Goal: Information Seeking & Learning: Check status

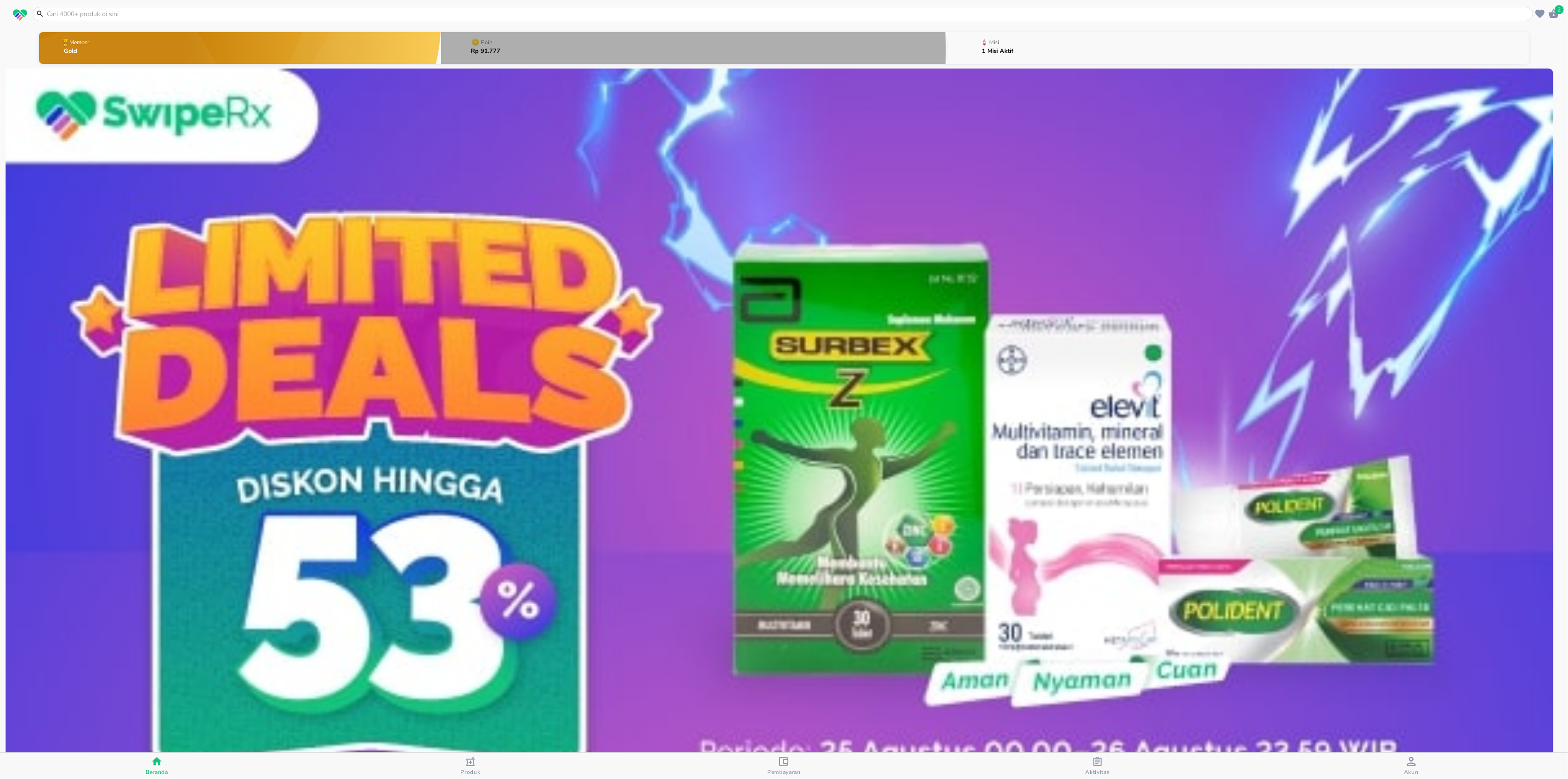
click at [613, 50] on button "Poin Rp 91.777" at bounding box center [695, 48] width 506 height 37
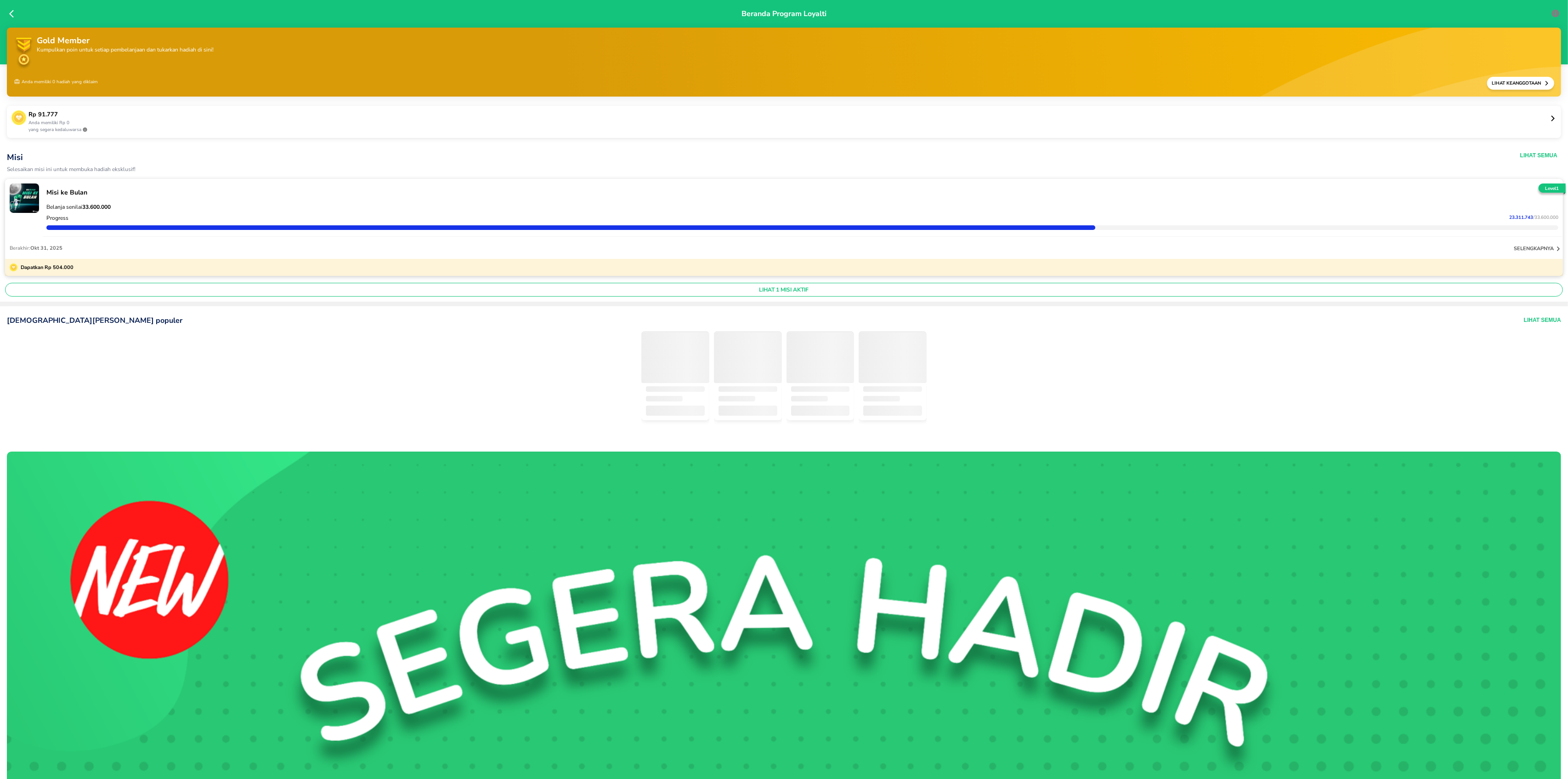
click at [1550, 121] on icon at bounding box center [1553, 118] width 7 height 7
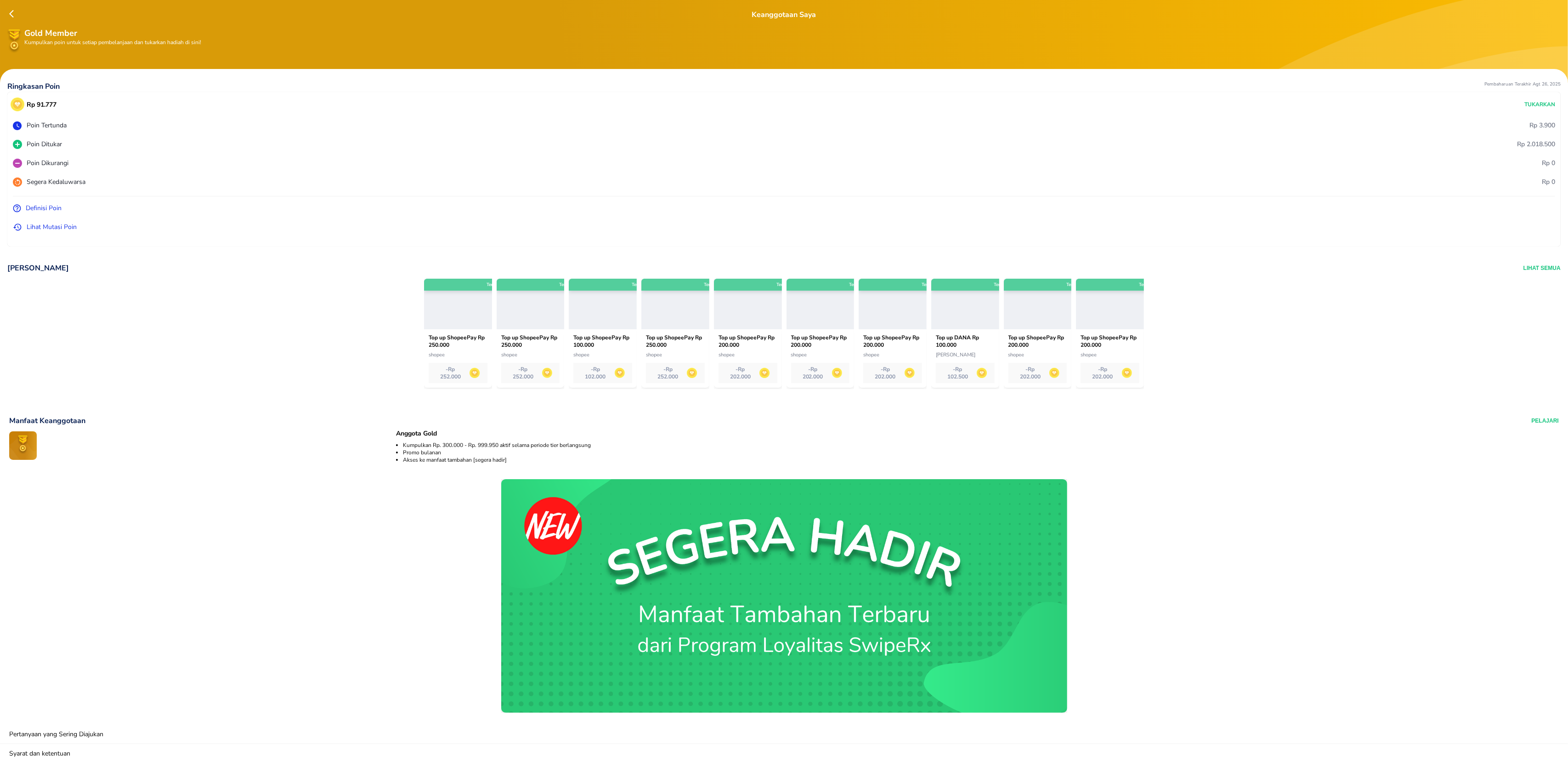
click at [47, 225] on p "Lihat Mutasi Poin" at bounding box center [52, 227] width 50 height 10
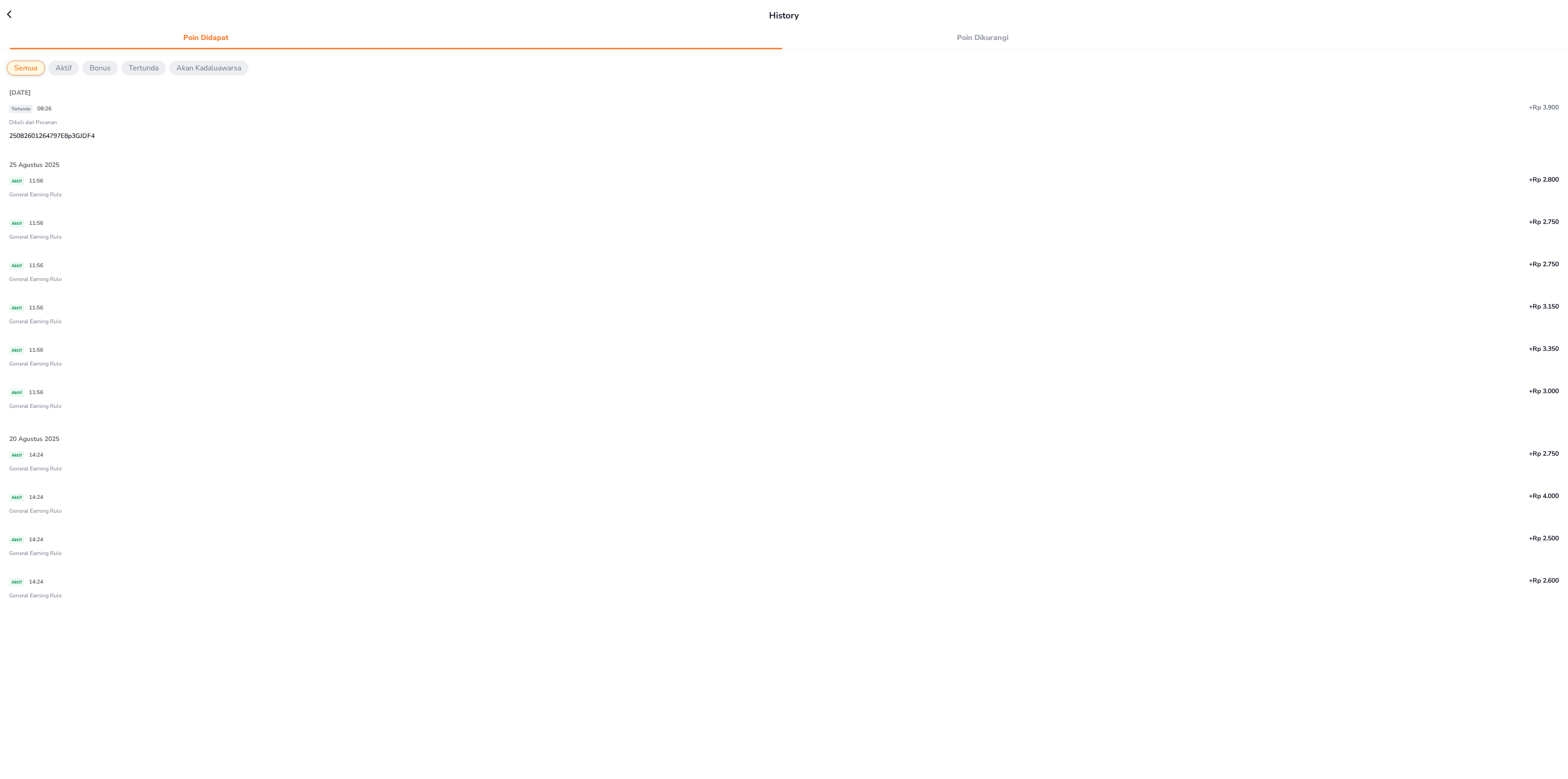
click at [5, 17] on div "History" at bounding box center [784, 11] width 1568 height 23
click at [7, 15] on icon at bounding box center [13, 14] width 14 height 9
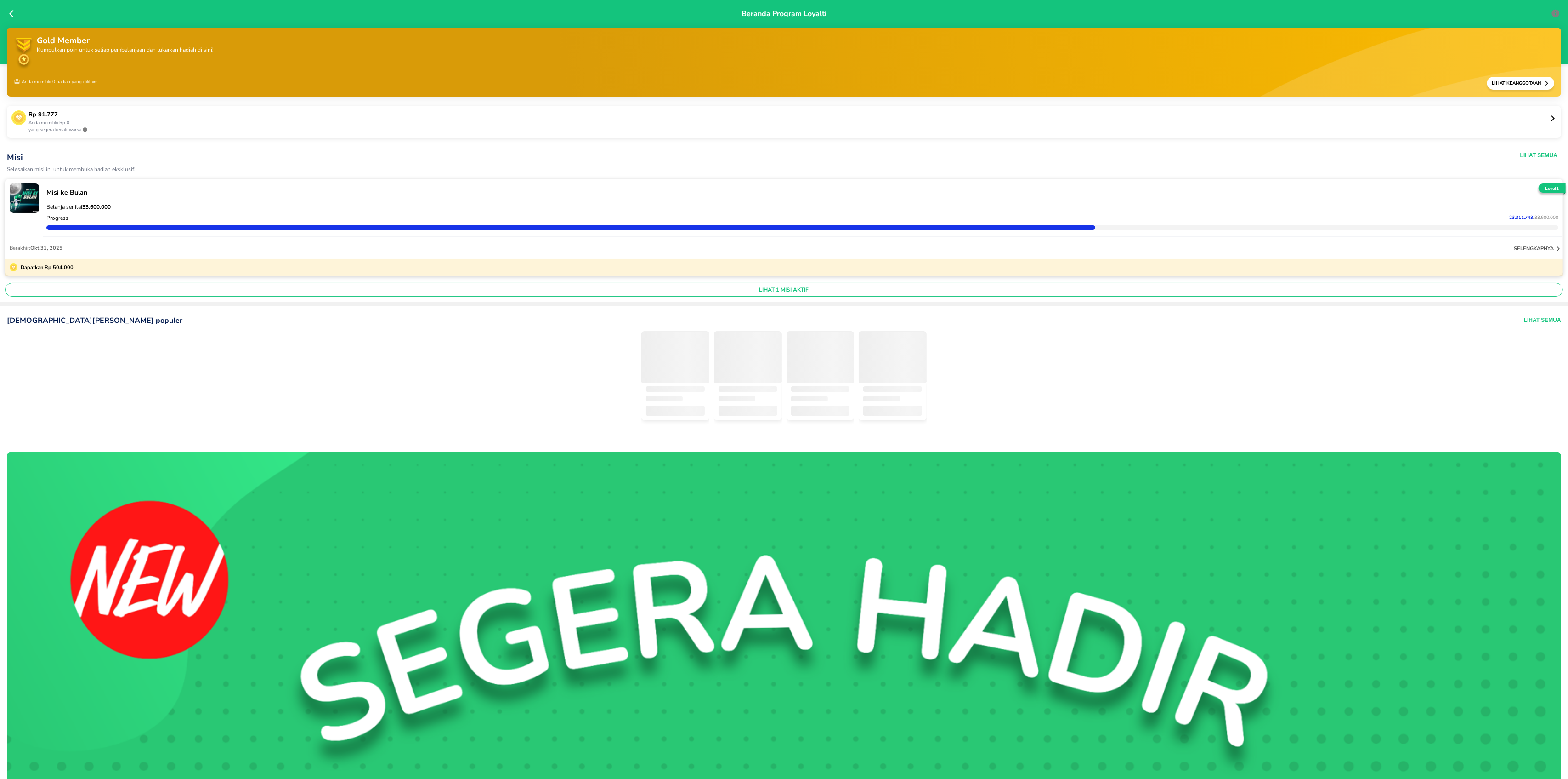
click at [89, 111] on p "Rp 91.777" at bounding box center [789, 115] width 1521 height 9
